Goal: Transaction & Acquisition: Download file/media

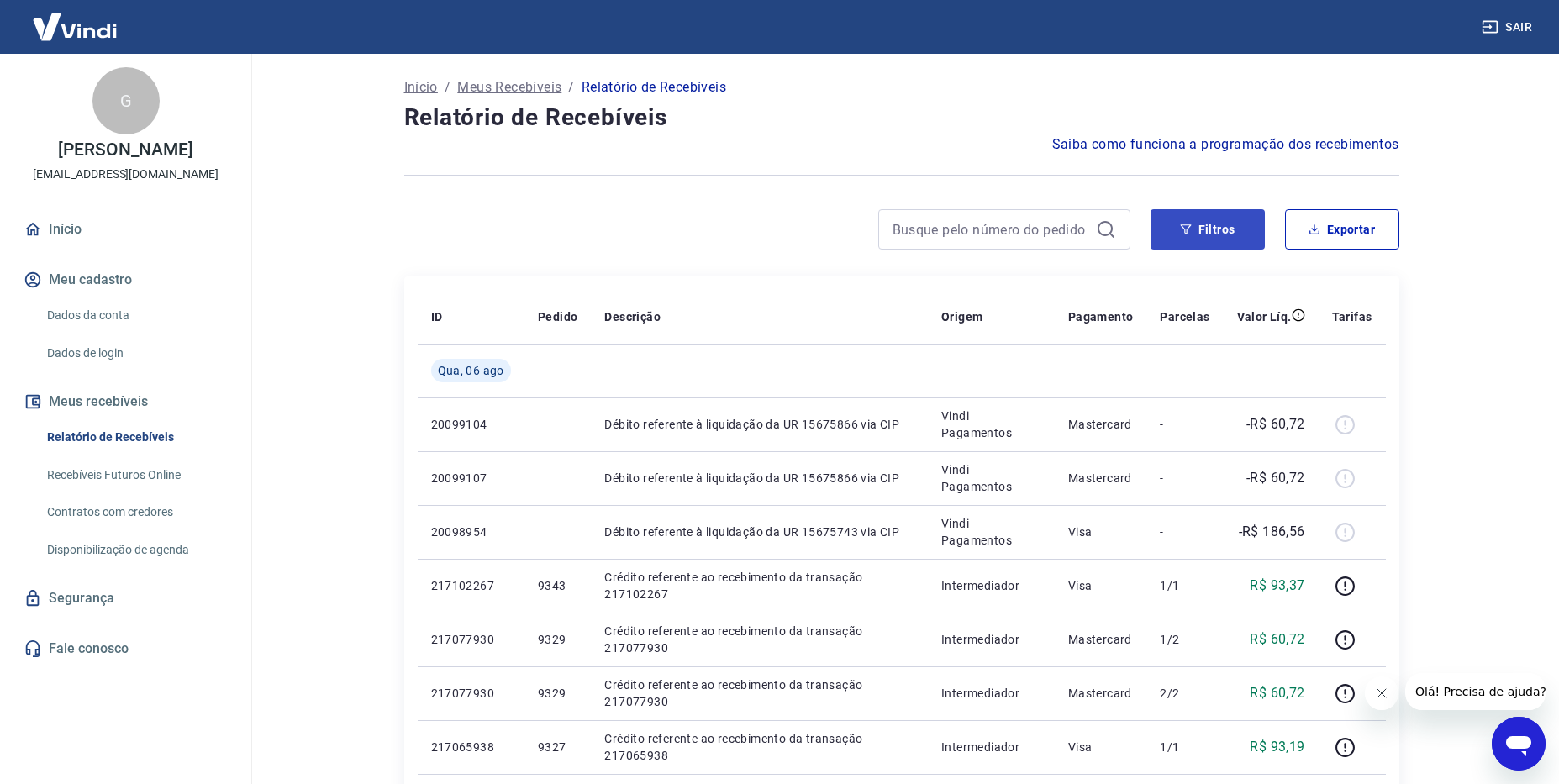
click at [1191, 233] on icon "button" at bounding box center [1186, 229] width 12 height 12
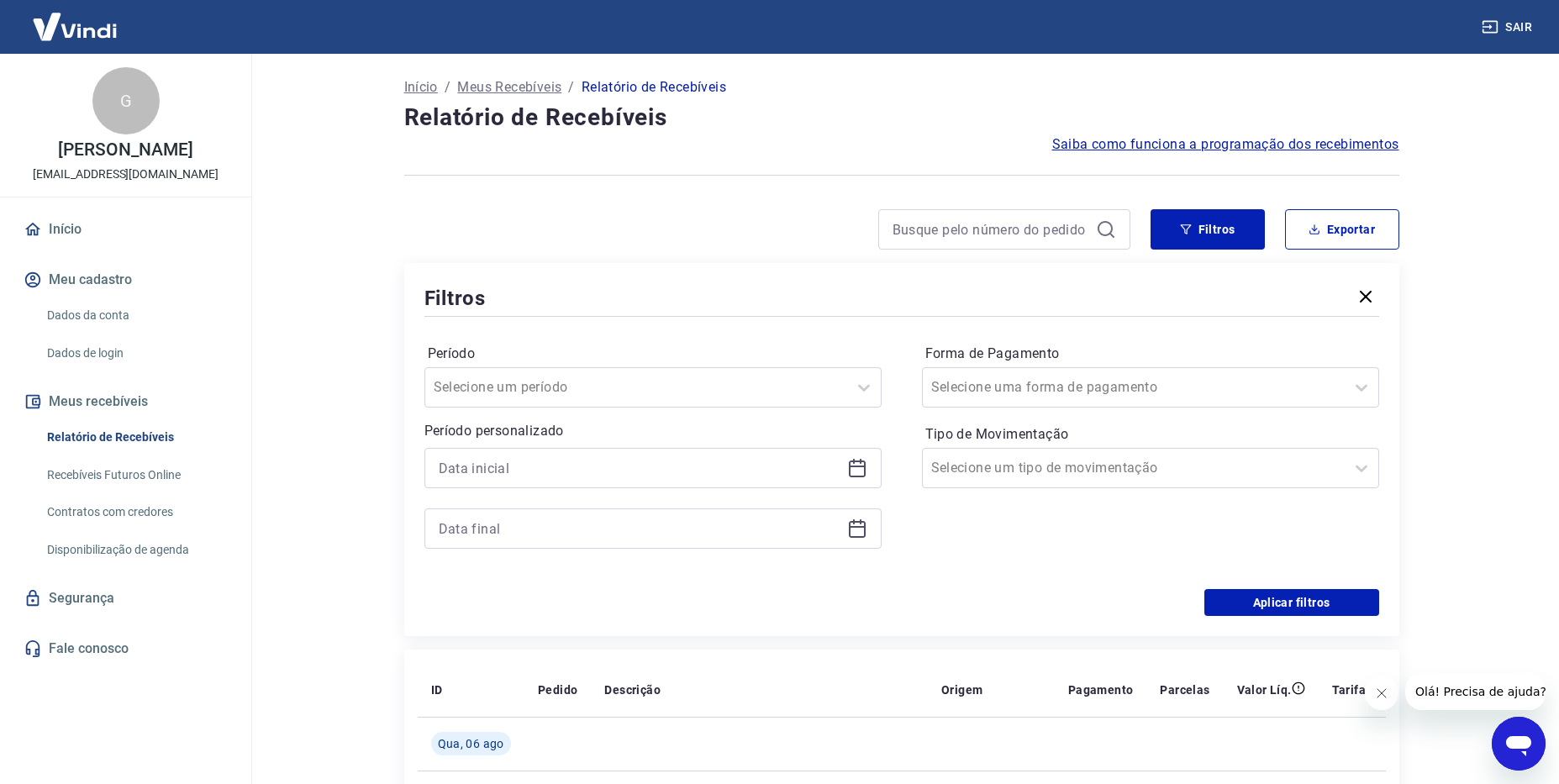
click at [854, 469] on icon at bounding box center [857, 469] width 20 height 20
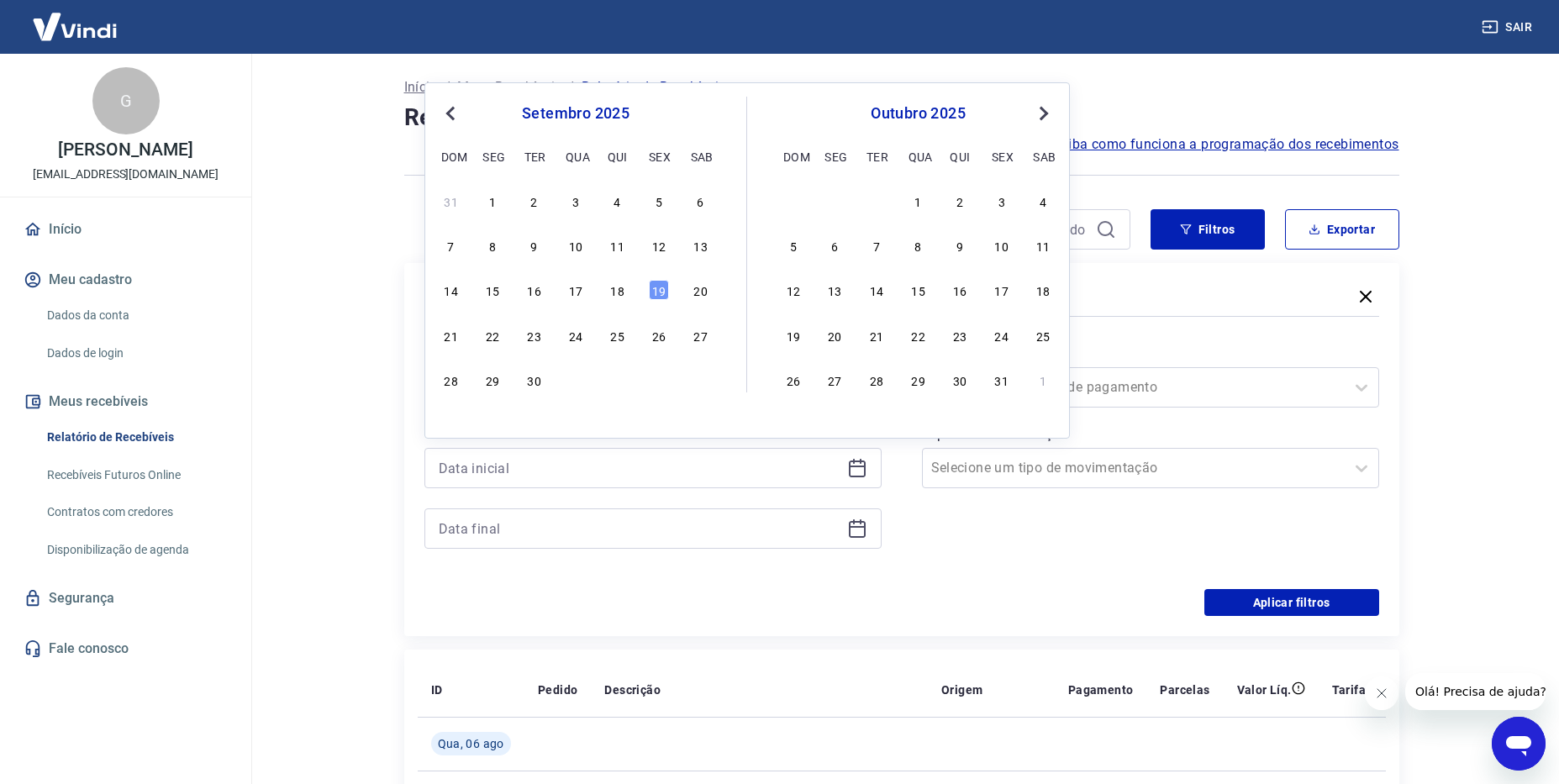
click at [452, 116] on span "Previous Month" at bounding box center [452, 113] width 0 height 19
click at [661, 201] on div "1" at bounding box center [659, 201] width 20 height 20
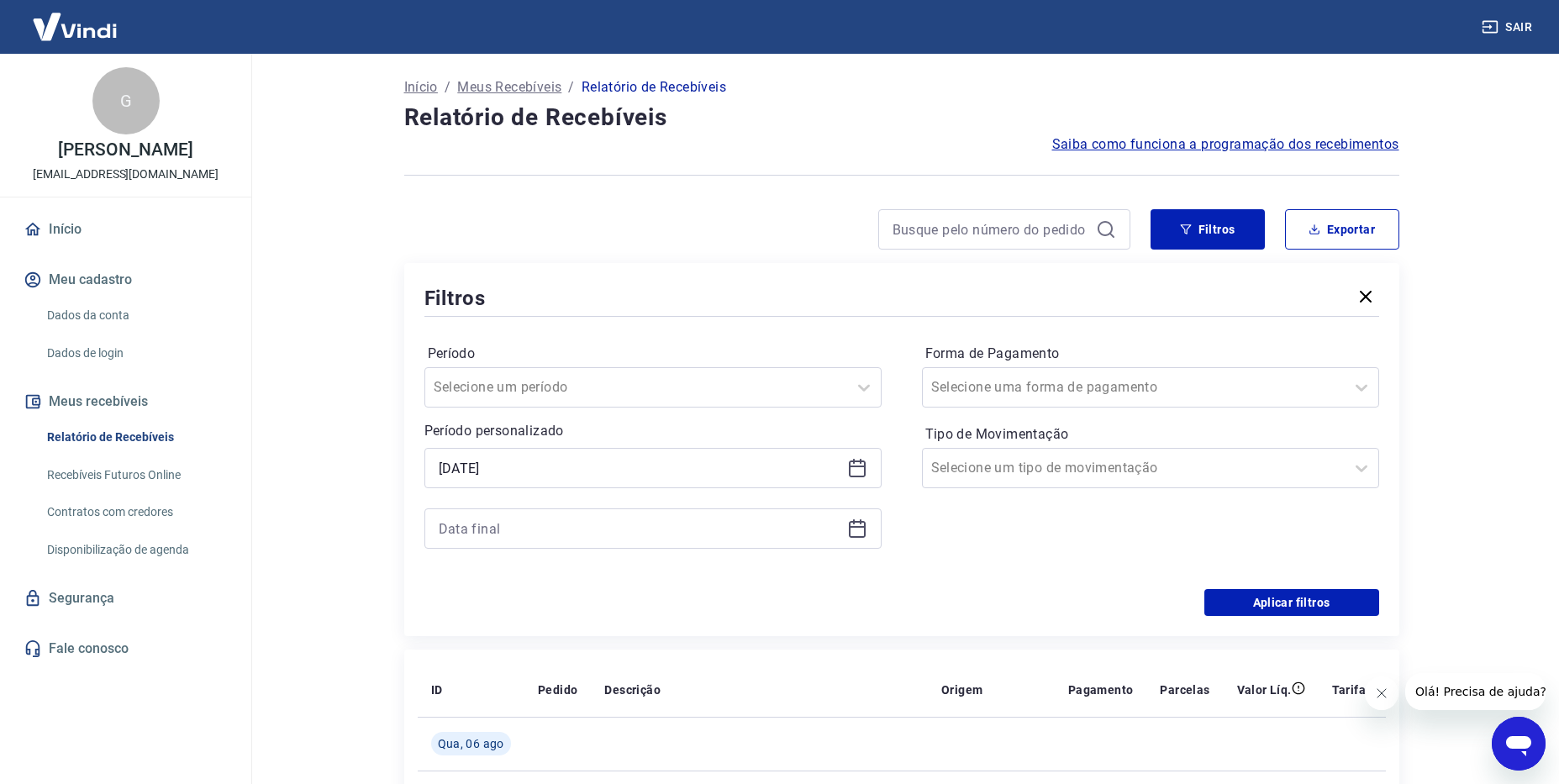
type input "[DATE]"
click at [859, 536] on icon at bounding box center [857, 529] width 17 height 17
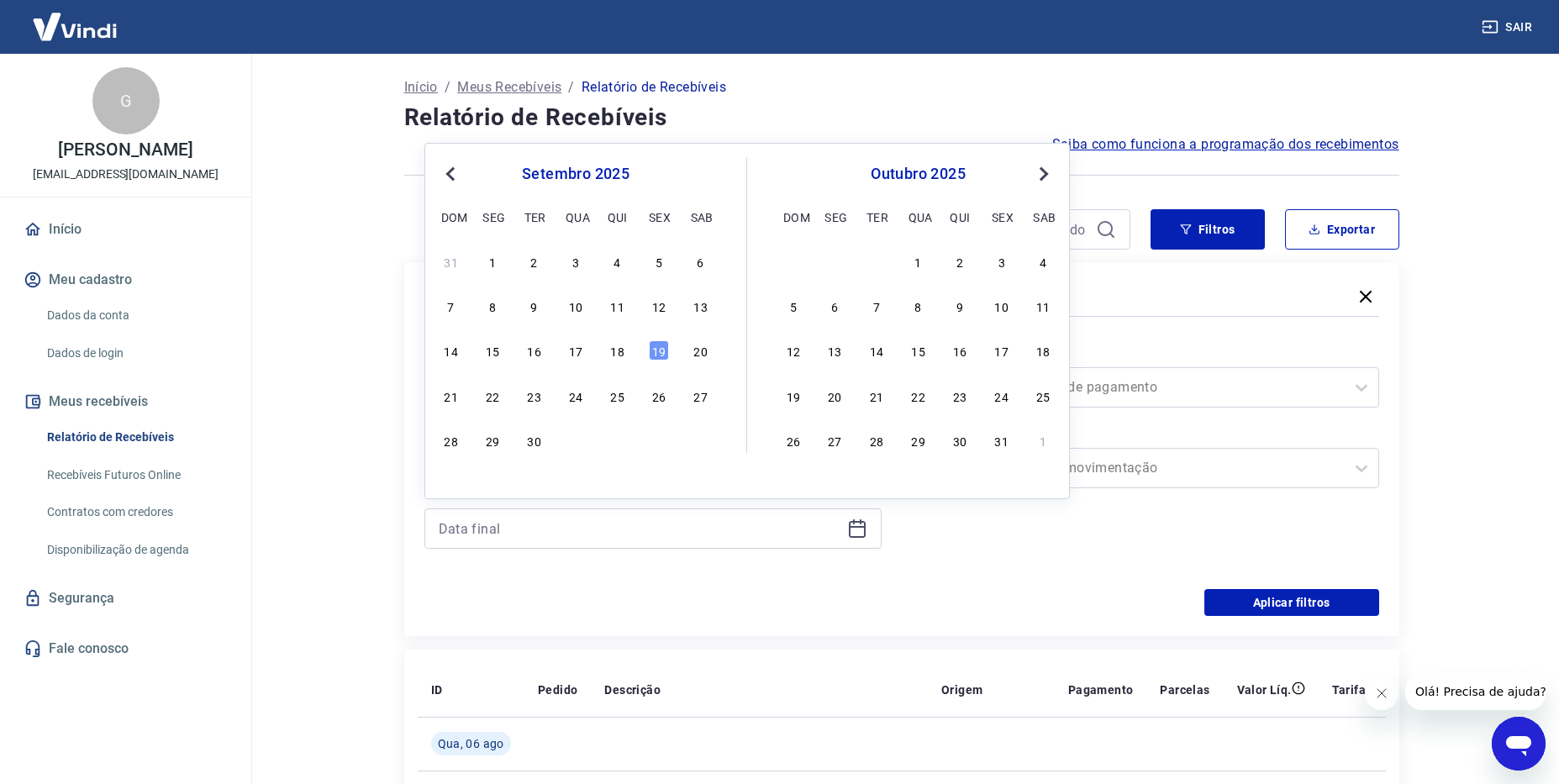
drag, startPoint x: 448, startPoint y: 176, endPoint x: 575, endPoint y: 322, distance: 193.5
click at [452, 176] on span "Previous Month" at bounding box center [452, 173] width 0 height 19
click at [448, 492] on div "31" at bounding box center [451, 485] width 20 height 20
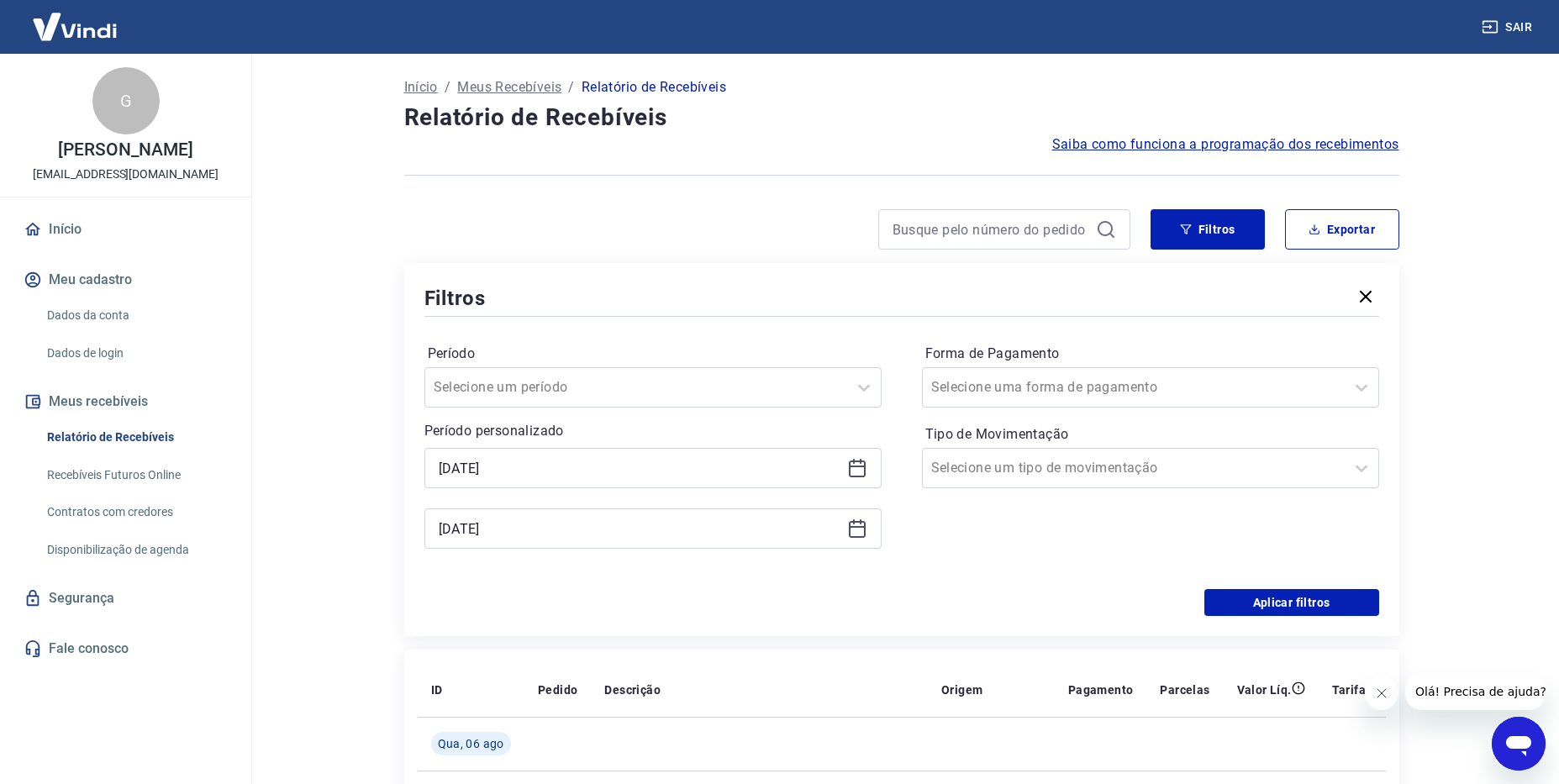
type input "[DATE]"
click at [1272, 602] on button "Aplicar filtros" at bounding box center [1291, 602] width 175 height 27
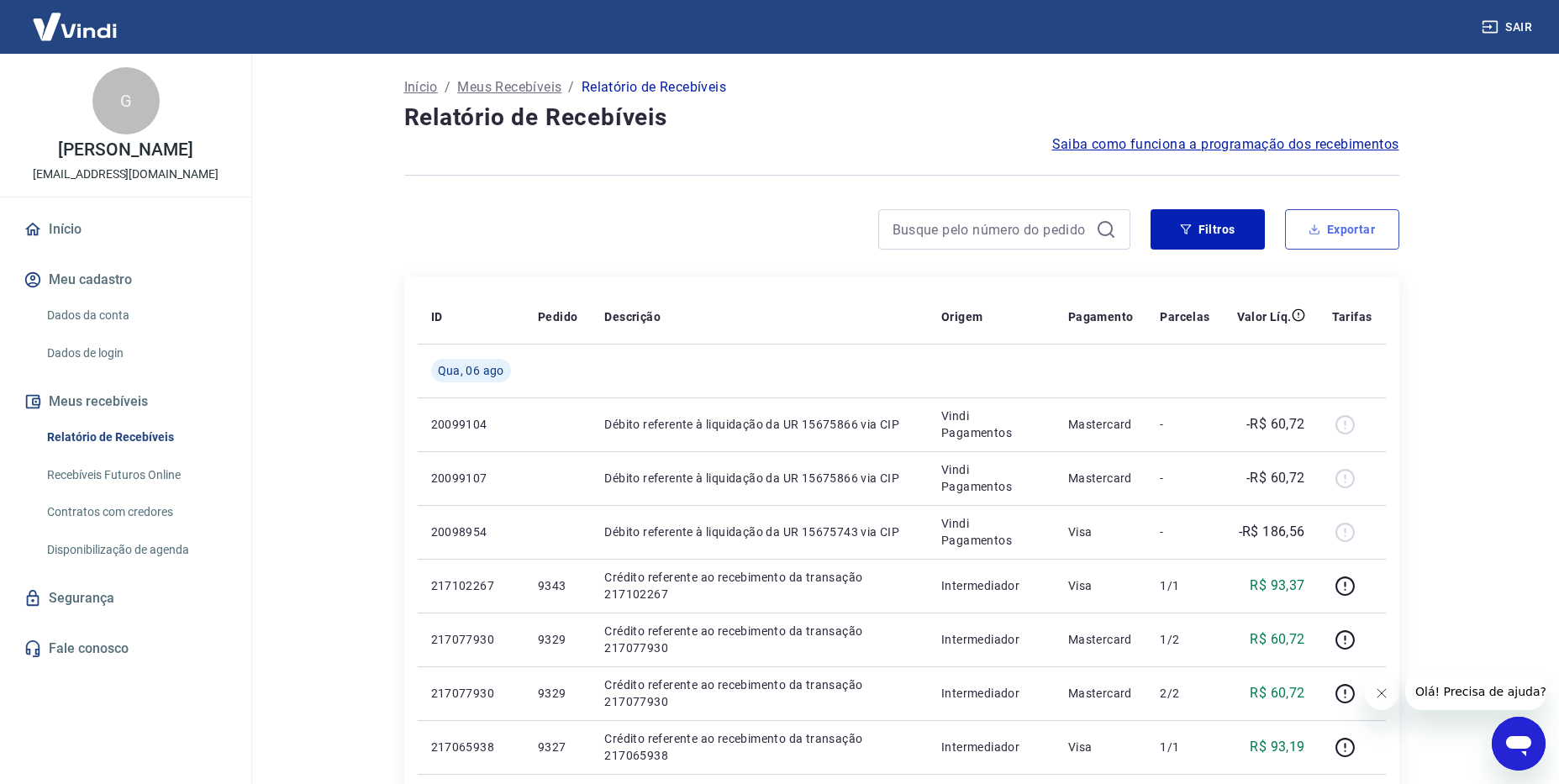
click at [1339, 240] on button "Exportar" at bounding box center [1342, 229] width 115 height 40
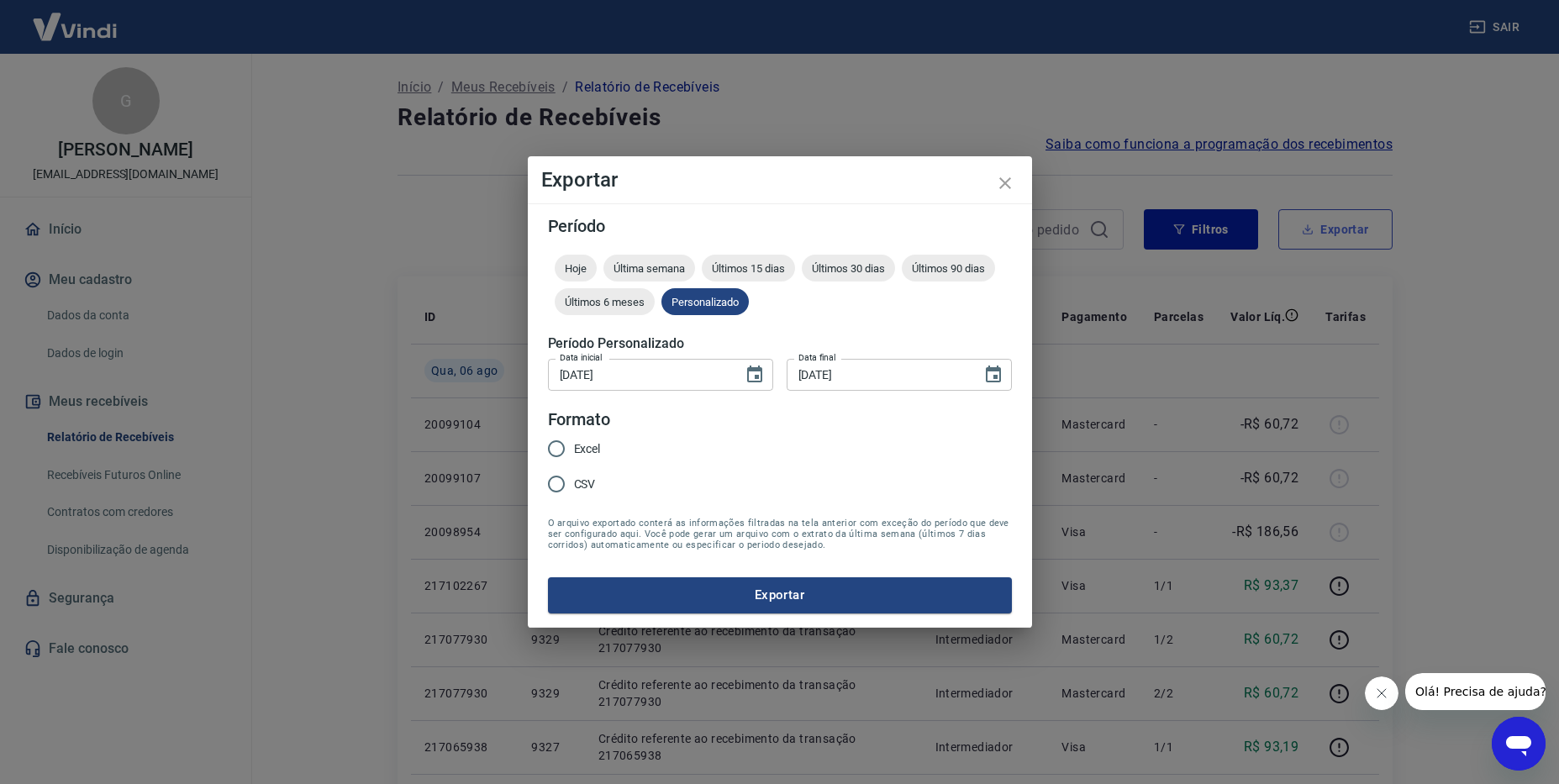
type input "[DATE]"
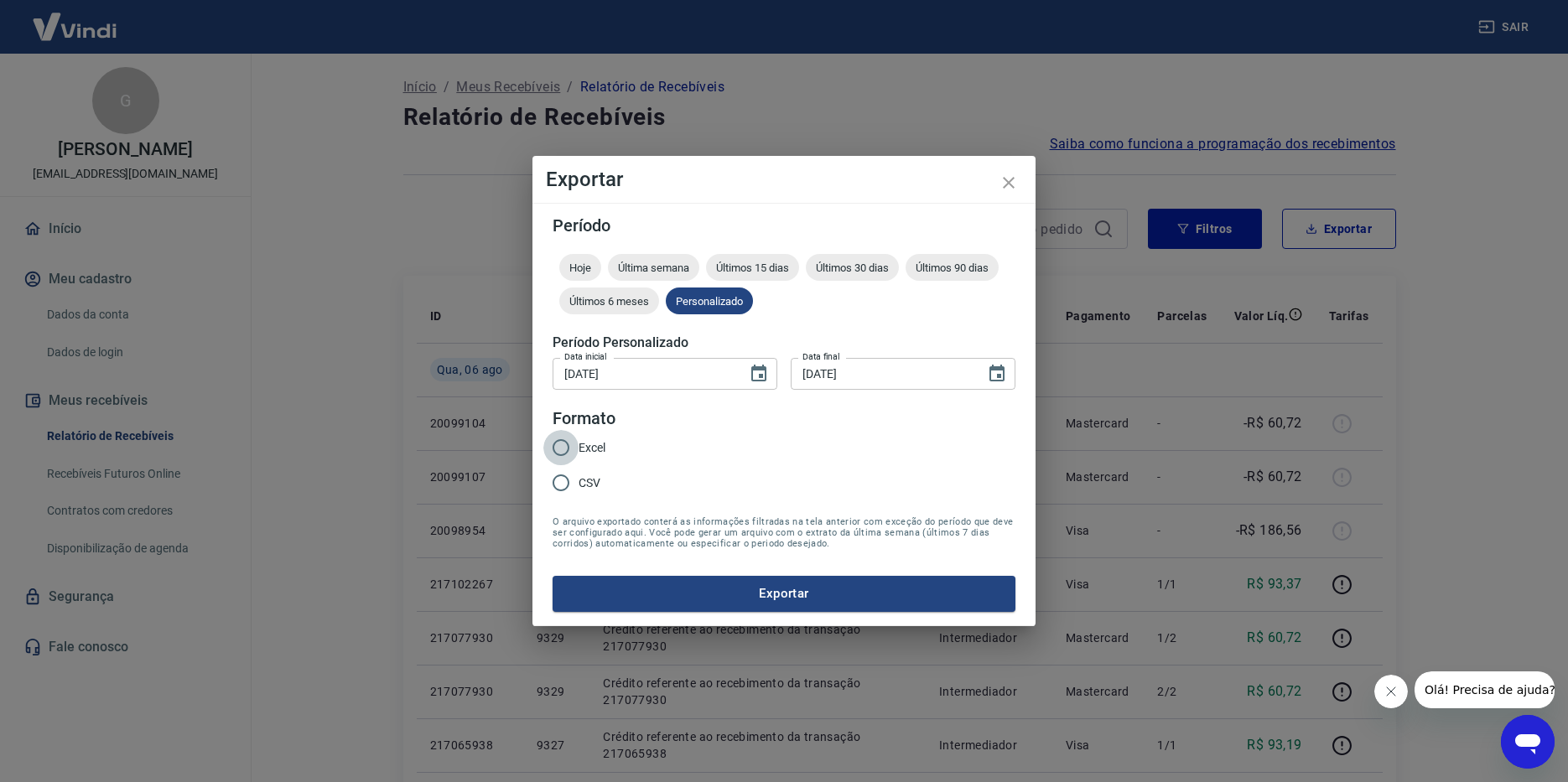
click at [558, 447] on input "Excel" at bounding box center [561, 447] width 35 height 35
radio input "true"
click at [668, 589] on button "Exportar" at bounding box center [784, 594] width 463 height 35
